Goal: Check status: Check status

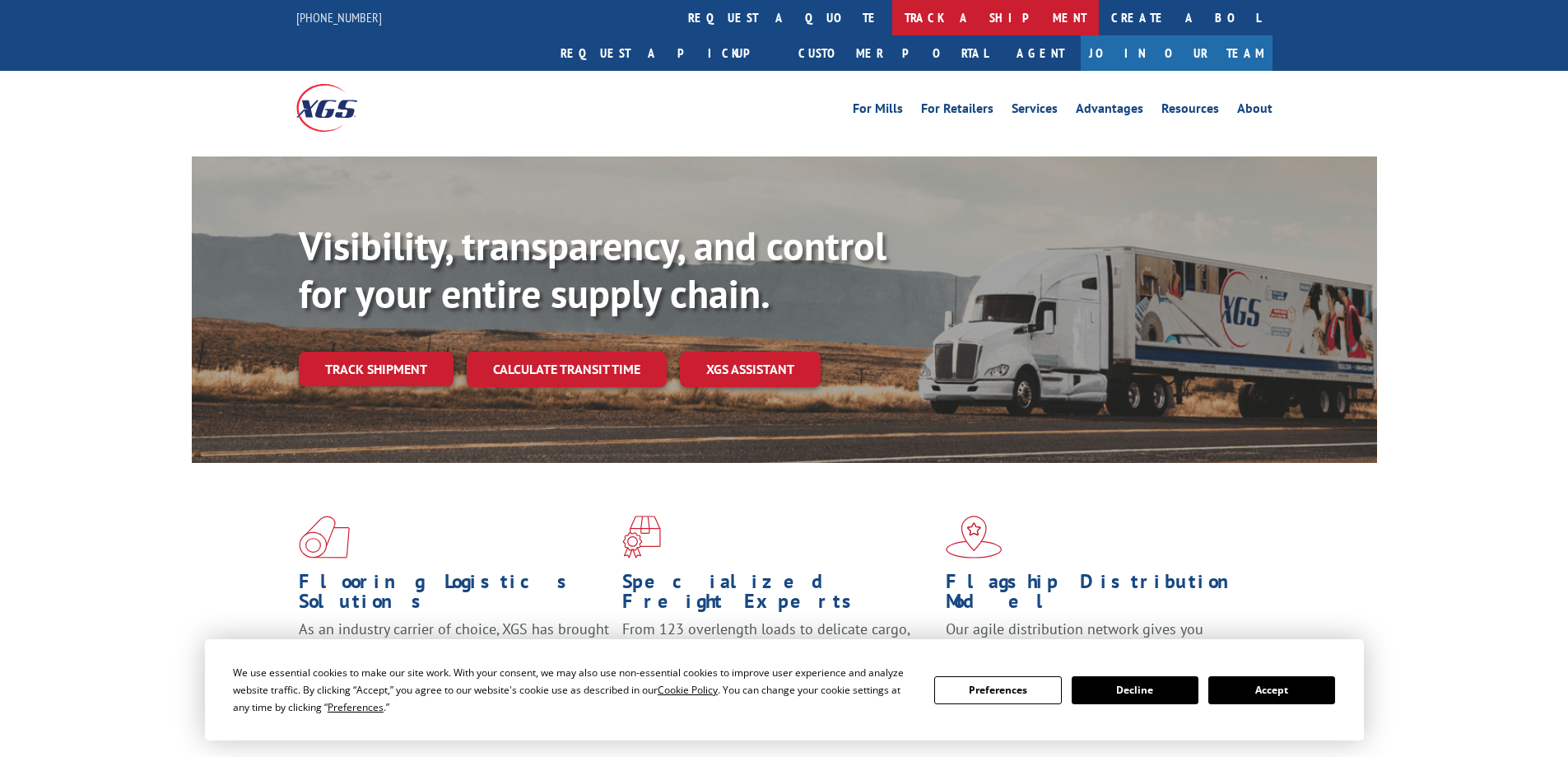
click at [892, 19] on link "track a shipment" at bounding box center [995, 18] width 206 height 36
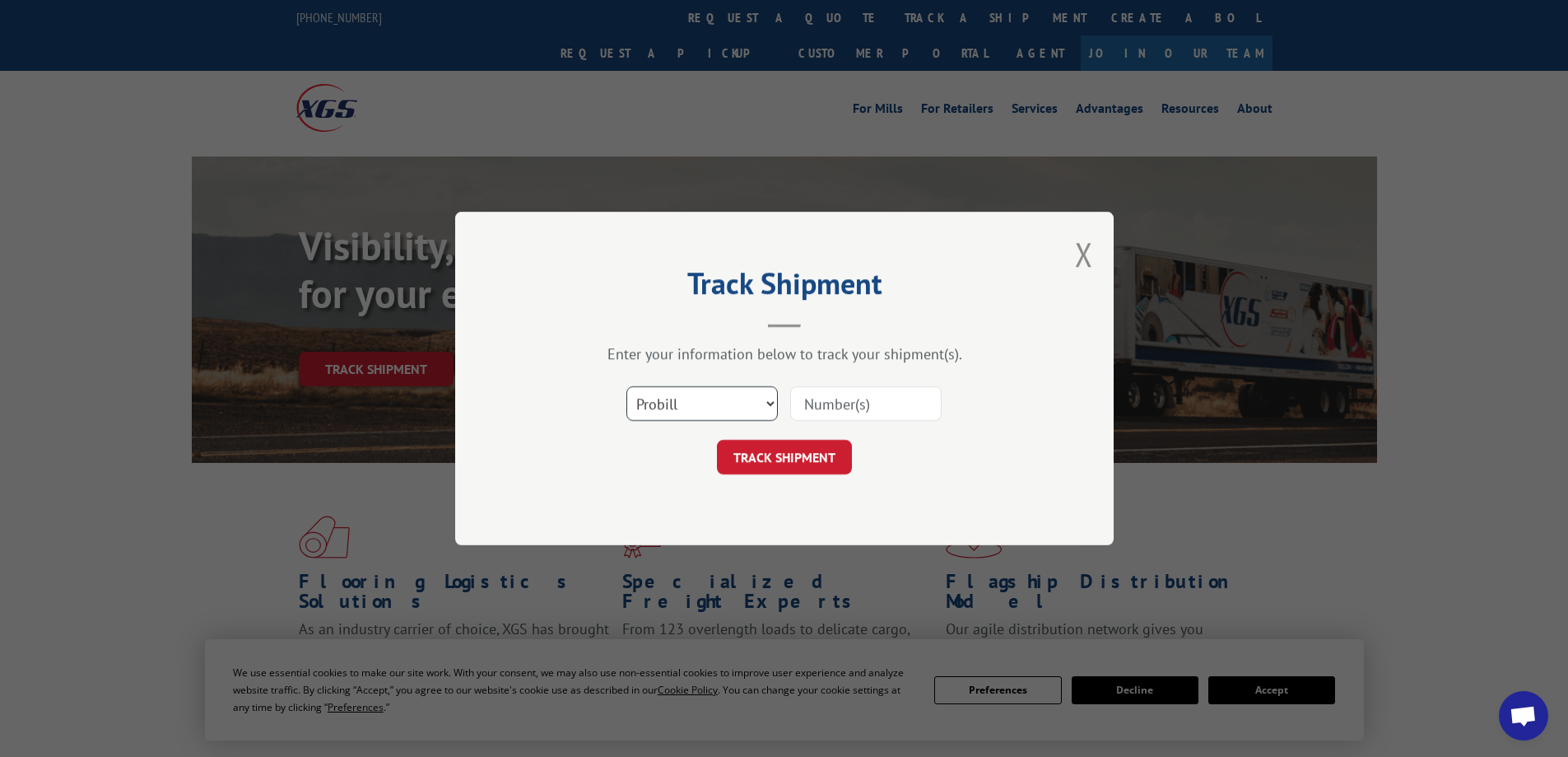
click at [723, 410] on select "Select category... Probill BOL PO" at bounding box center [702, 403] width 151 height 35
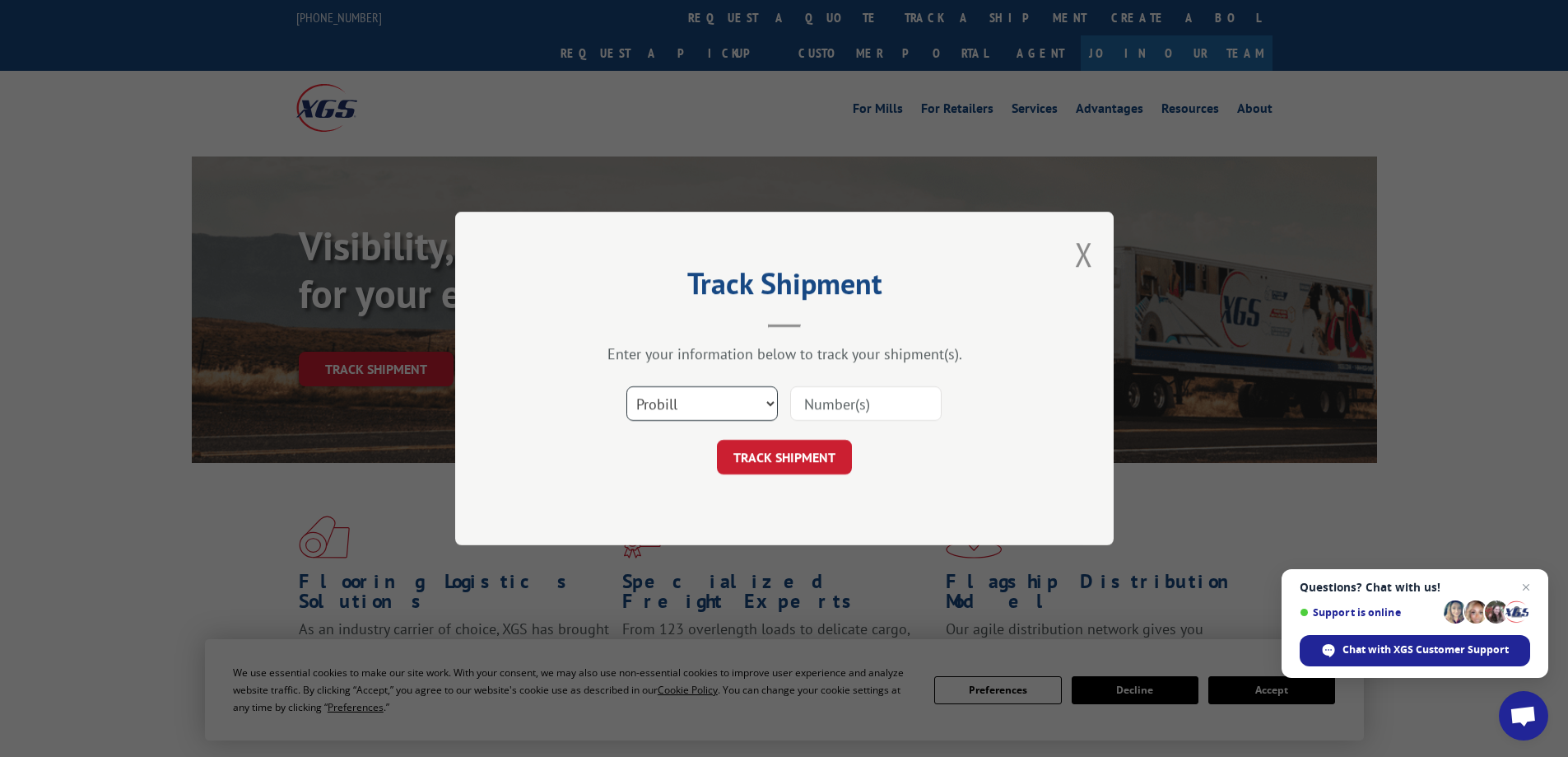
select select "bol"
click at [626, 386] on select "Select category... Probill BOL PO" at bounding box center [702, 403] width 151 height 35
click at [847, 408] on input at bounding box center [866, 403] width 151 height 35
paste input "6006277"
type input "6006277"
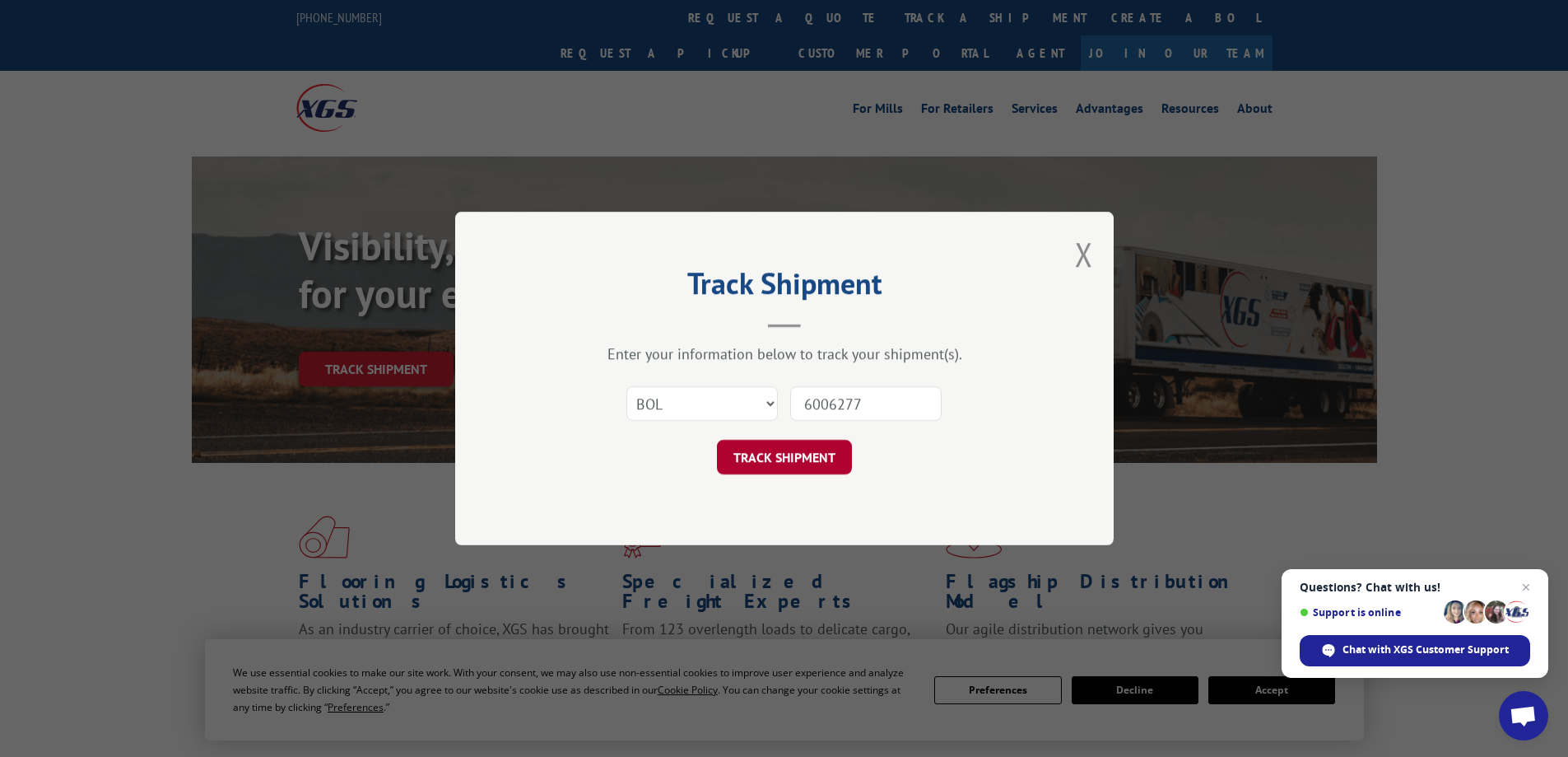
click at [776, 454] on button "TRACK SHIPMENT" at bounding box center [784, 456] width 135 height 35
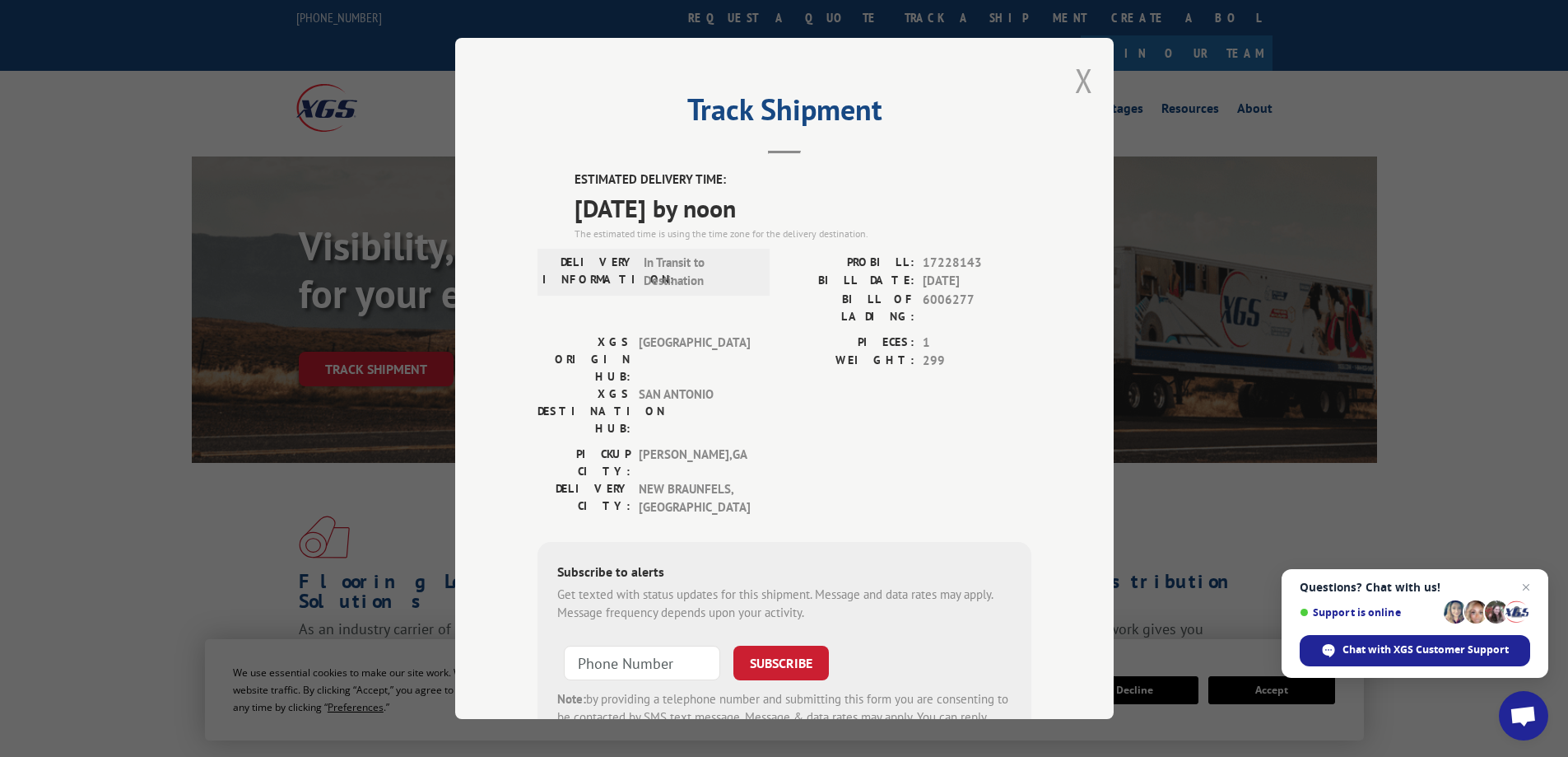
click at [1075, 78] on button "Close modal" at bounding box center [1084, 80] width 18 height 44
